Goal: Task Accomplishment & Management: Manage account settings

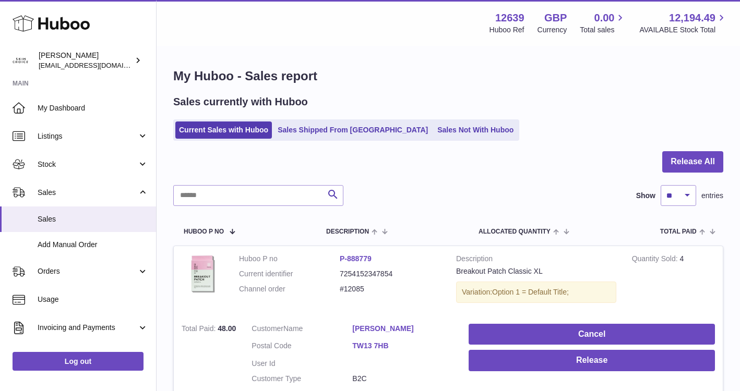
scroll to position [105, 0]
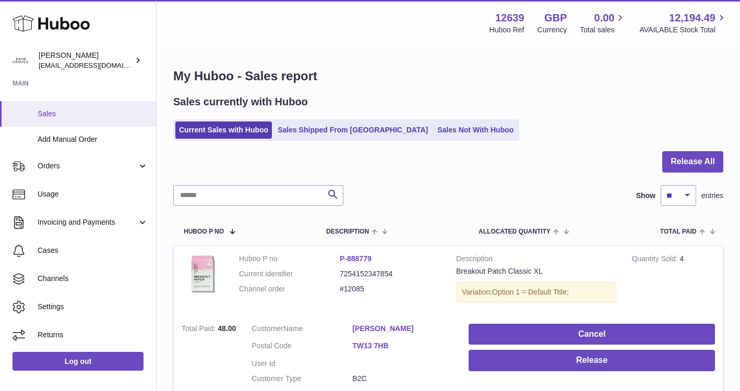
click at [91, 120] on link "Sales" at bounding box center [78, 114] width 156 height 26
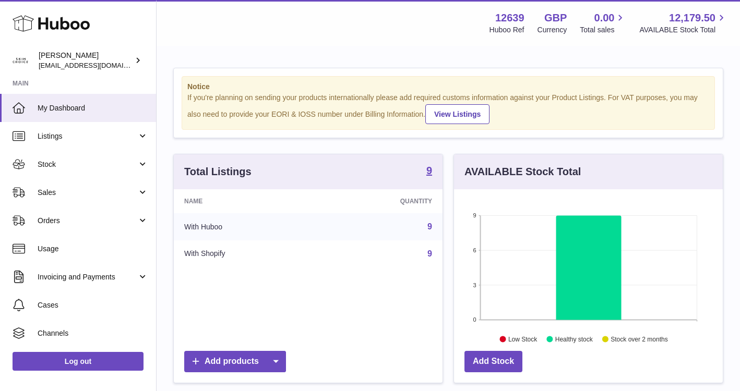
scroll to position [163, 269]
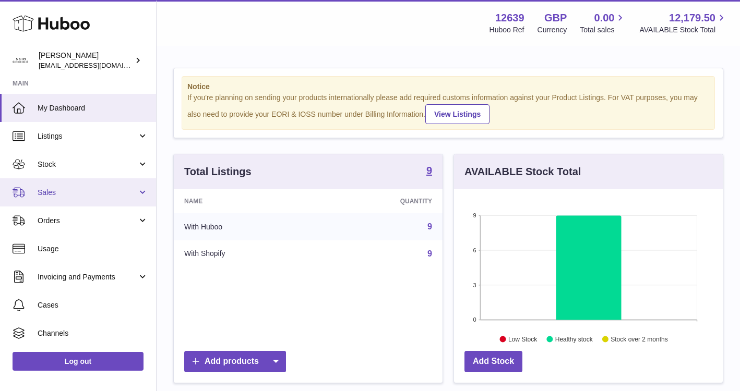
click at [134, 205] on link "Sales" at bounding box center [78, 193] width 156 height 28
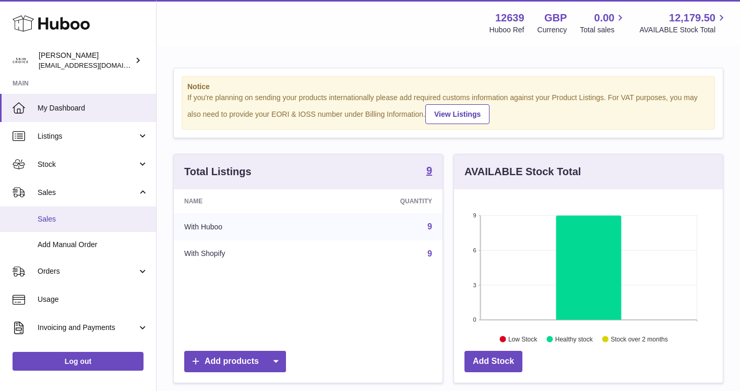
click at [123, 219] on span "Sales" at bounding box center [93, 220] width 111 height 10
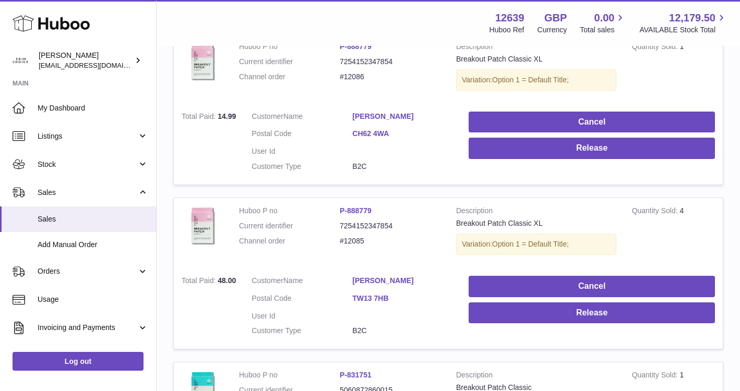
scroll to position [242, 0]
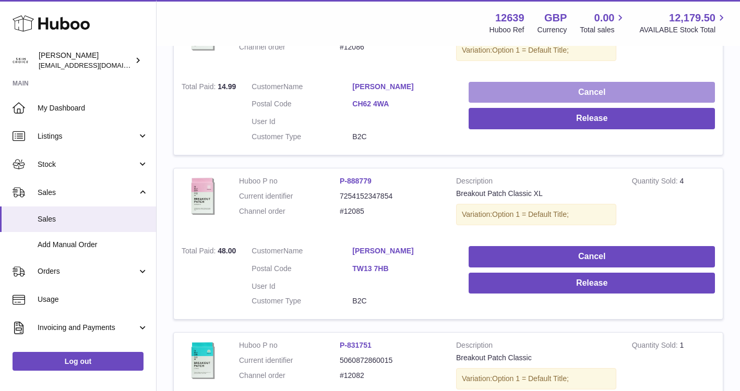
click at [552, 90] on button "Cancel" at bounding box center [592, 92] width 246 height 21
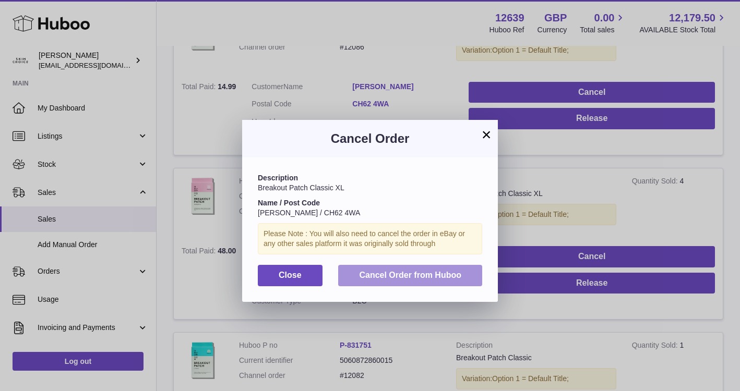
click at [400, 281] on button "Cancel Order from Huboo" at bounding box center [410, 275] width 144 height 21
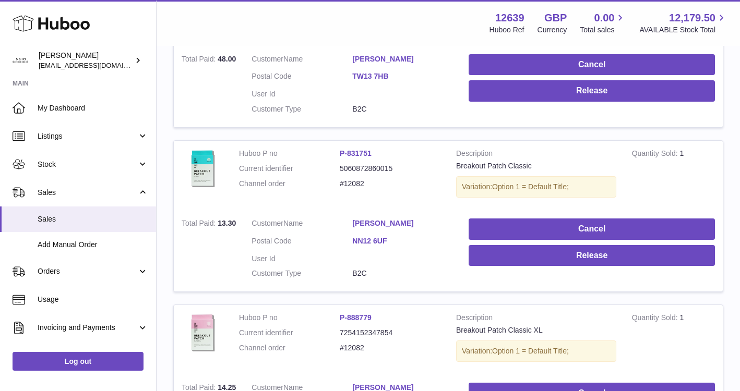
scroll to position [0, 0]
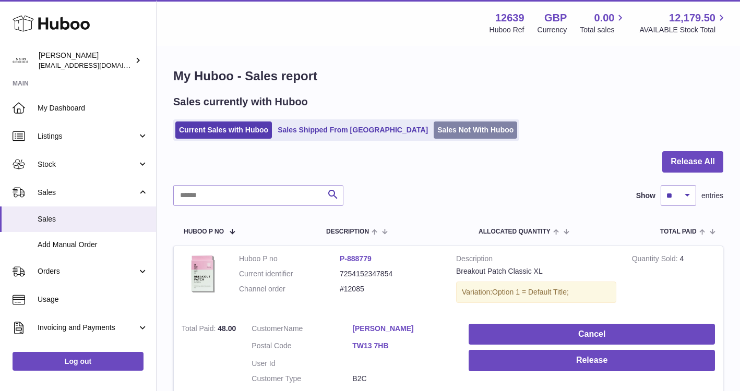
click at [434, 136] on link "Sales Not With Huboo" at bounding box center [476, 130] width 84 height 17
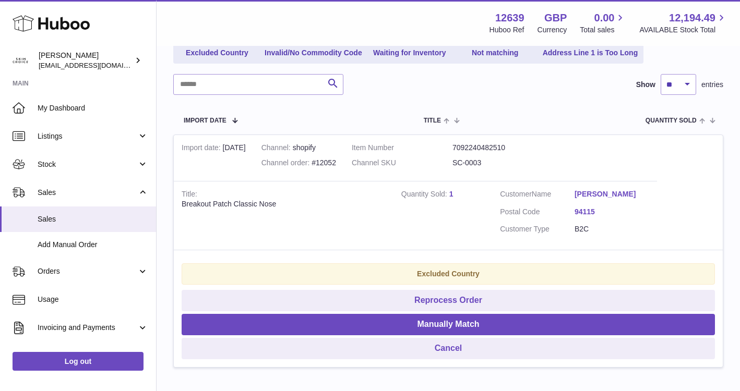
scroll to position [171, 0]
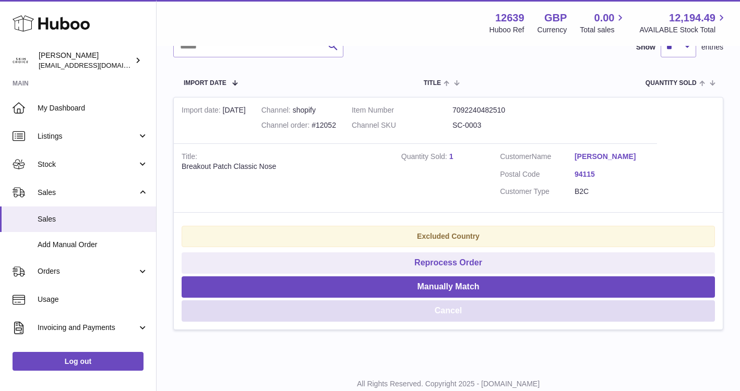
click at [443, 316] on button "Cancel" at bounding box center [448, 311] width 533 height 21
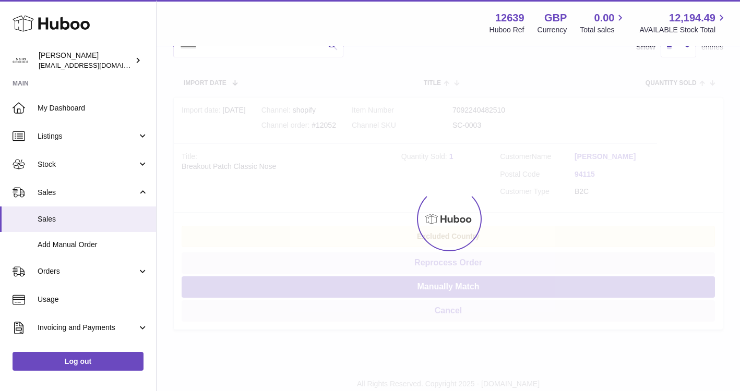
scroll to position [0, 0]
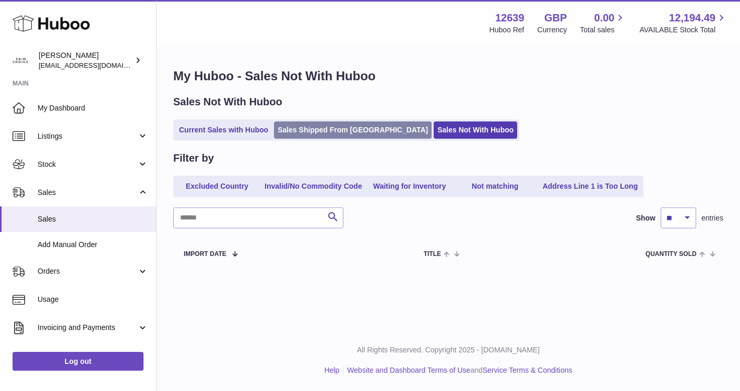
click at [341, 134] on link "Sales Shipped From [GEOGRAPHIC_DATA]" at bounding box center [353, 130] width 158 height 17
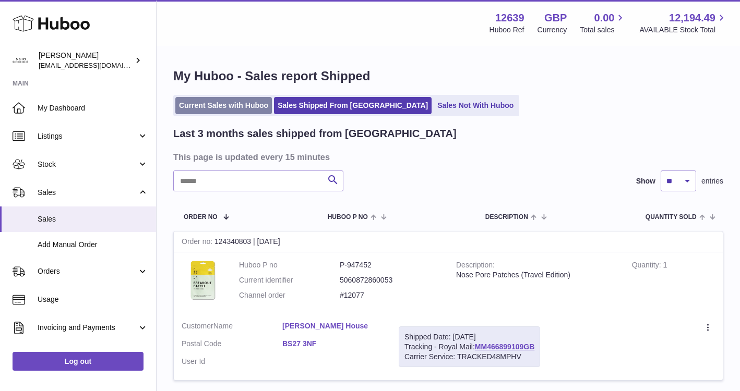
click at [252, 104] on link "Current Sales with Huboo" at bounding box center [223, 105] width 97 height 17
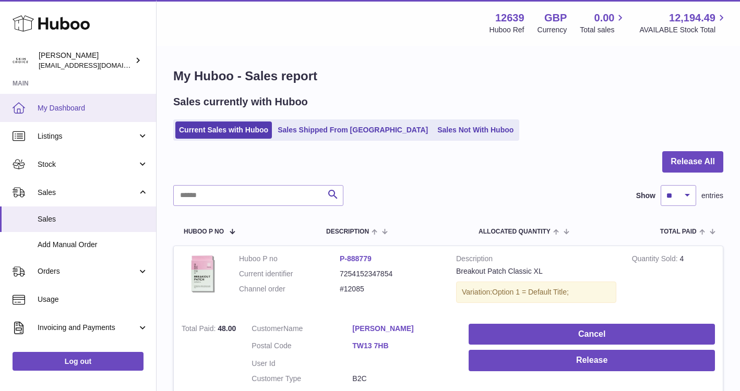
click at [145, 112] on span "My Dashboard" at bounding box center [93, 108] width 111 height 10
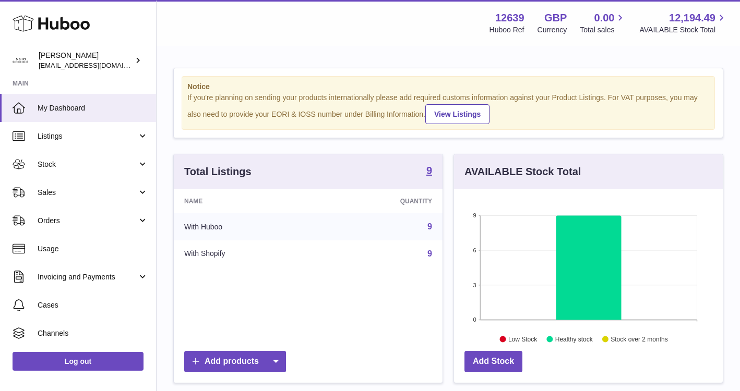
scroll to position [163, 269]
click at [99, 107] on span "My Dashboard" at bounding box center [93, 108] width 111 height 10
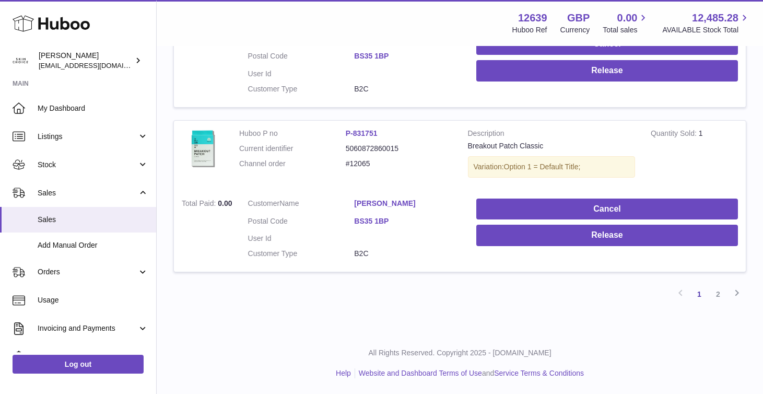
scroll to position [4, 0]
